Goal: Find specific page/section: Find specific page/section

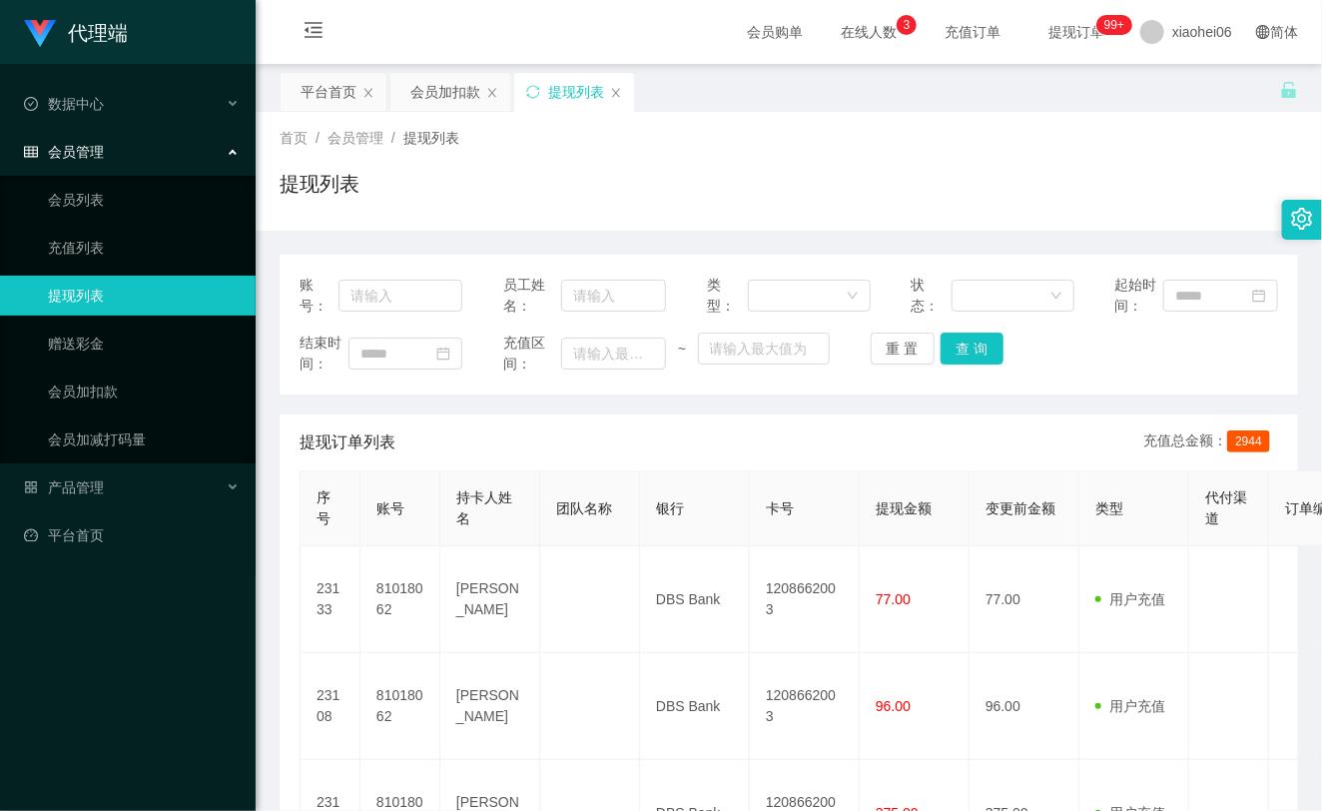
click at [166, 296] on link "提现列表" at bounding box center [144, 296] width 192 height 40
click at [114, 246] on link "充值列表" at bounding box center [144, 248] width 192 height 40
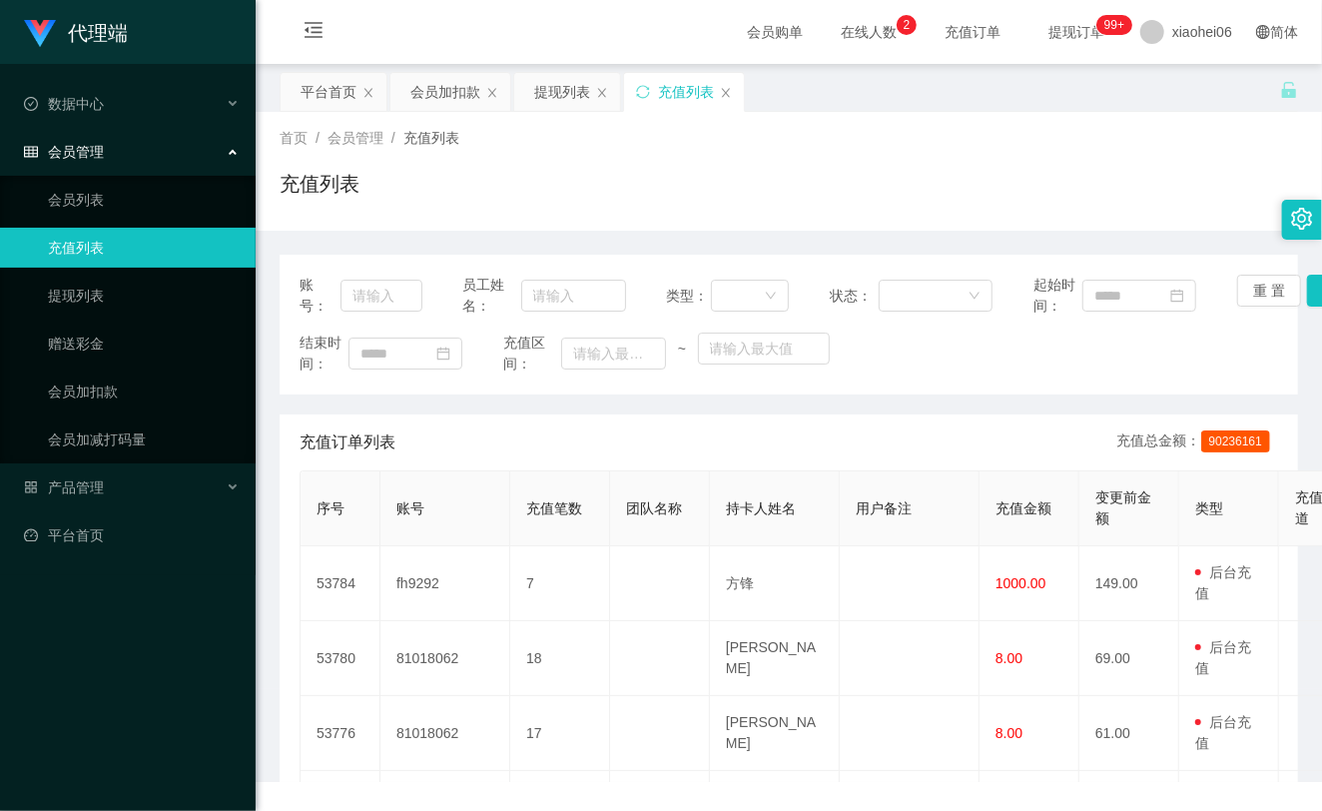
click at [96, 274] on ul "会员列表 充值列表 提现列表 赠送彩金 会员加扣款 会员加减打码量" at bounding box center [128, 320] width 256 height 288
